Goal: Task Accomplishment & Management: Complete application form

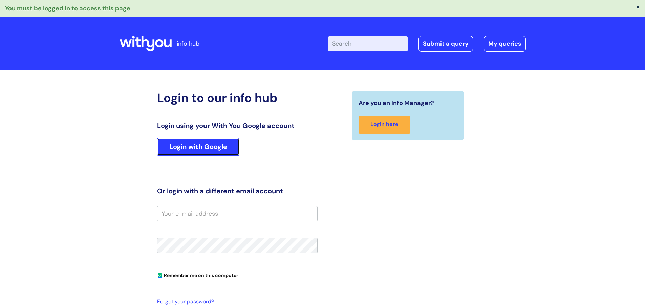
click at [201, 143] on link "Login with Google" at bounding box center [198, 147] width 82 height 18
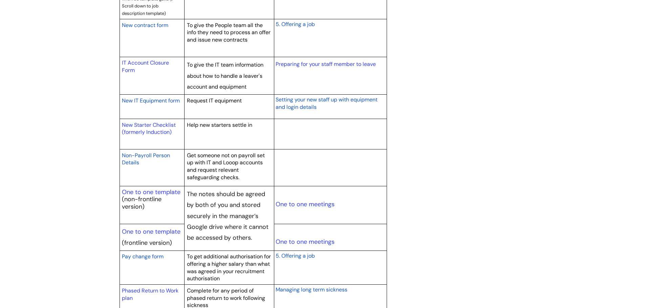
scroll to position [677, 0]
click at [146, 24] on span "New contract form" at bounding box center [145, 25] width 46 height 7
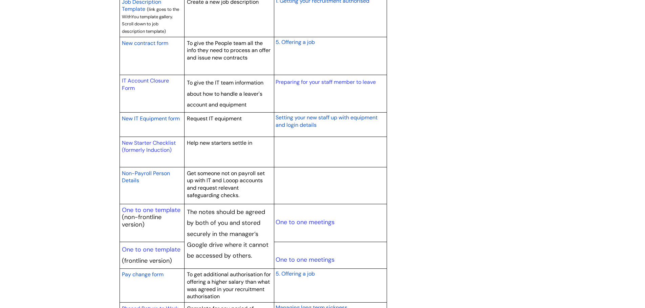
scroll to position [643, 0]
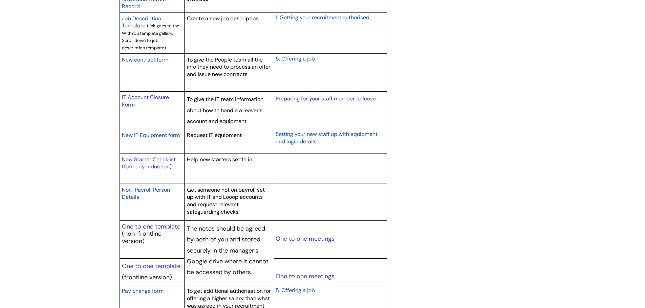
click at [300, 58] on span "5. Offering a job" at bounding box center [295, 58] width 39 height 7
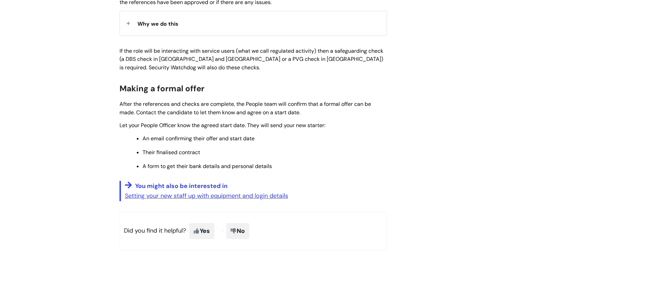
scroll to position [846, 0]
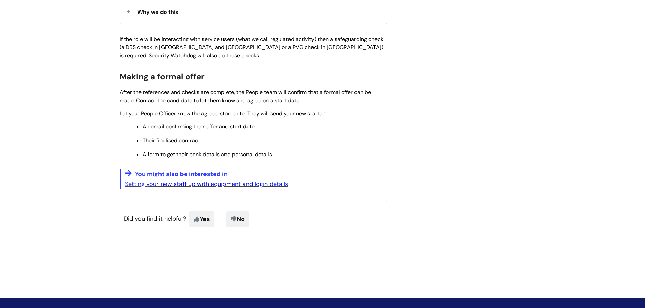
click at [191, 183] on link "Setting your new staff up with equipment and login details" at bounding box center [206, 184] width 163 height 8
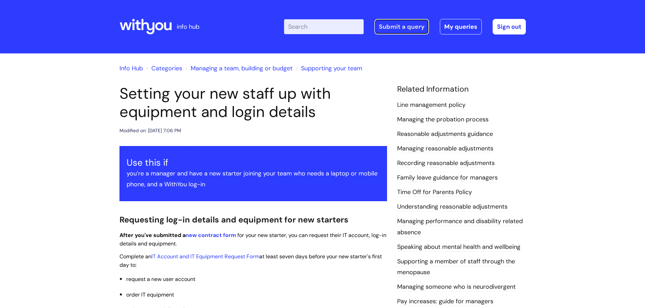
click at [389, 26] on link "Submit a query" at bounding box center [401, 27] width 55 height 16
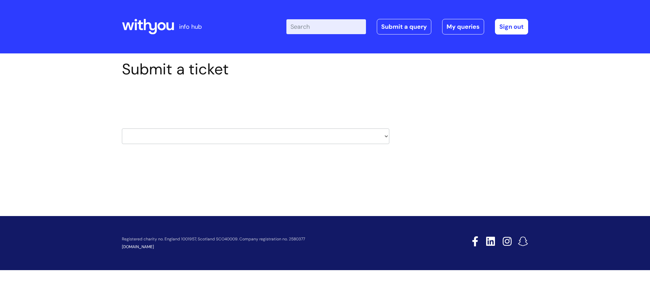
click at [383, 140] on select "HR / People IT and Support Clinical Drug Alerts Finance Accounts Data Support T…" at bounding box center [255, 137] width 267 height 16
select select "it_and_support"
click at [122, 129] on select "HR / People IT and Support Clinical Drug Alerts Finance Accounts Data Support T…" at bounding box center [255, 137] width 267 height 16
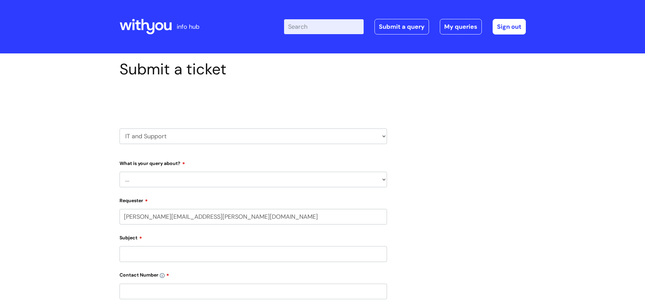
click at [284, 186] on select "... Mobile Phone Reset & MFA Accounts, Starters and Leavers IT Hardware issue I…" at bounding box center [252, 180] width 267 height 16
select select "Accounts, Starters and Leavers"
click at [119, 172] on select "... Mobile Phone Reset & MFA Accounts, Starters and Leavers IT Hardware issue I…" at bounding box center [252, 180] width 267 height 16
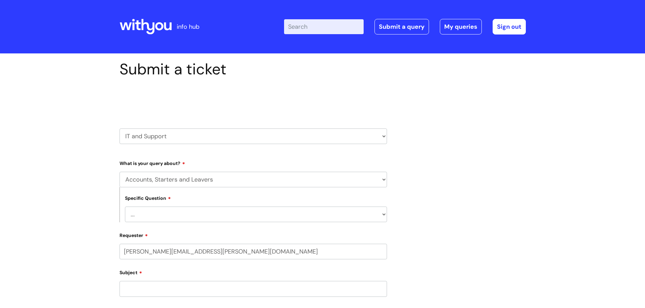
click at [178, 214] on select "... I have a new starter I have a leaver I need to make a change to an account …" at bounding box center [256, 215] width 262 height 16
select select "I have a new starter"
click at [125, 207] on select "... I have a new starter I have a leaver I need to make a change to an account …" at bounding box center [256, 215] width 262 height 16
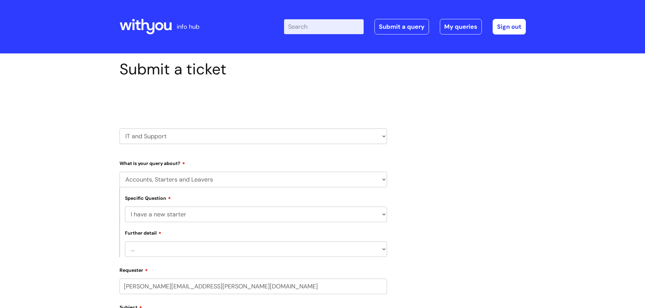
click at [164, 249] on select "... Can I have my new starter’s IT account details I need to amend the name, de…" at bounding box center [256, 250] width 262 height 16
select select "Can I have my new starter’s IT account details"
click at [125, 242] on select "... Can I have my new starter’s IT account details I need to amend the name, de…" at bounding box center [256, 250] width 262 height 16
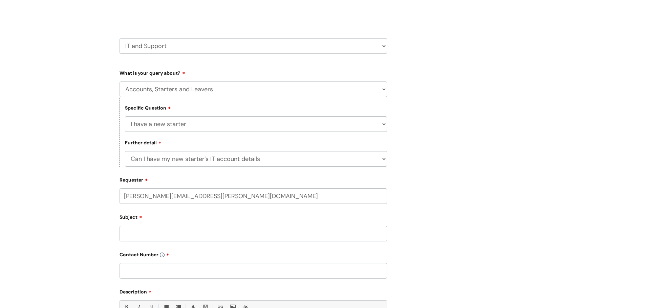
scroll to position [102, 0]
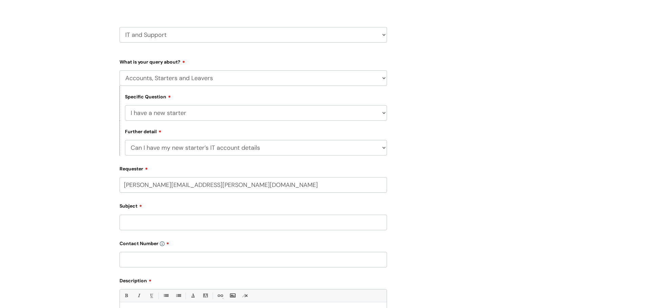
click at [169, 223] on input "Subject" at bounding box center [252, 223] width 267 height 16
type input "New Casual Worker"
click at [146, 257] on input "text" at bounding box center [252, 260] width 267 height 16
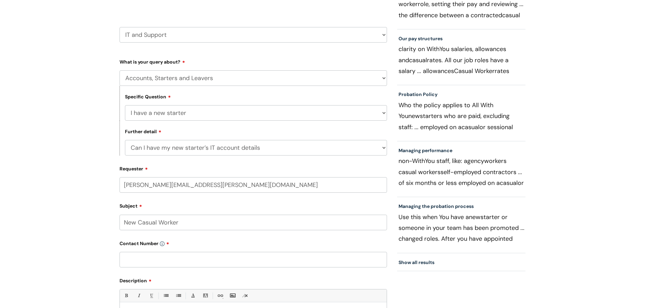
click at [138, 260] on input "text" at bounding box center [252, 260] width 267 height 16
paste input "07974601179"
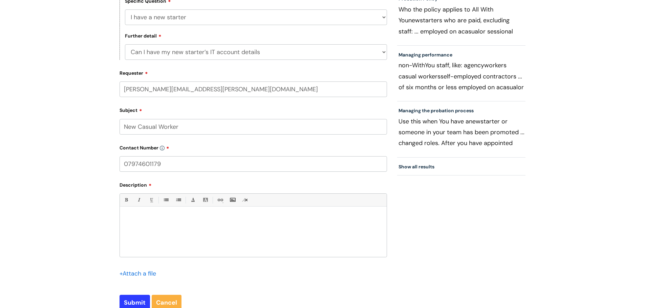
scroll to position [203, 0]
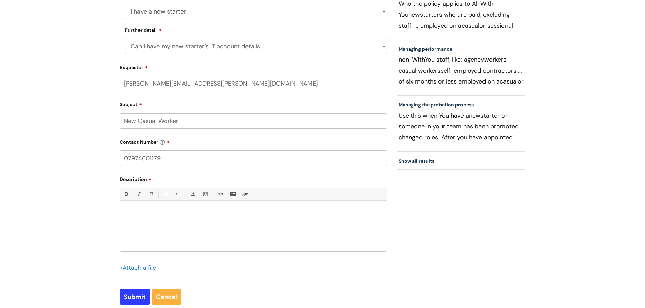
type input "07974601179"
click at [139, 212] on p at bounding box center [253, 213] width 257 height 6
click at [127, 230] on p "I have two new casual workers starting - Michael McGhee and Niketta McVeigh. I'…" at bounding box center [253, 228] width 257 height 12
click at [168, 231] on p "I have two new casual workers starting - Michael McGhee and Niketta McVeigh. I'…" at bounding box center [253, 228] width 257 height 12
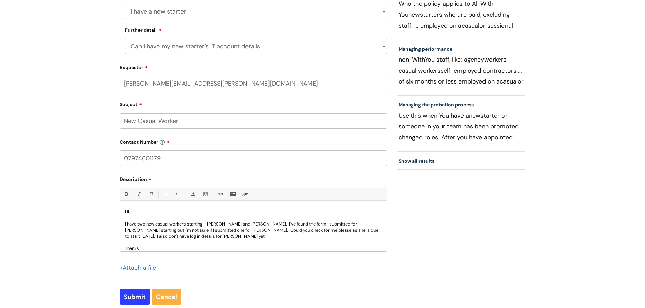
scroll to position [7, 0]
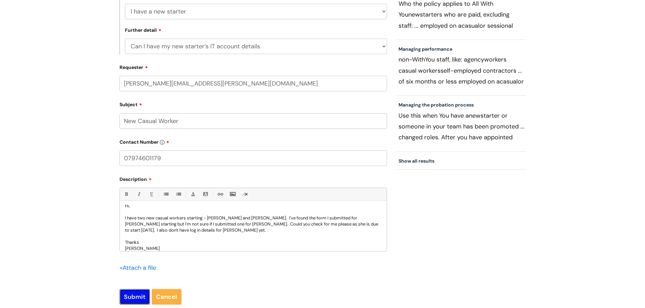
click at [126, 299] on input "Submit" at bounding box center [134, 297] width 30 height 16
type input "Please Wait..."
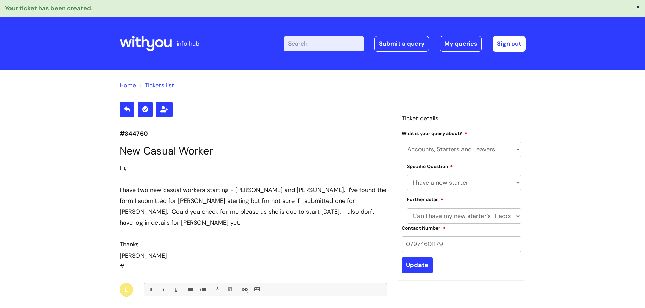
select select "Accounts, Starters and Leavers"
select select "I have a new starter"
select select "Can I have my new starter’s IT account details"
